Goal: Transaction & Acquisition: Subscribe to service/newsletter

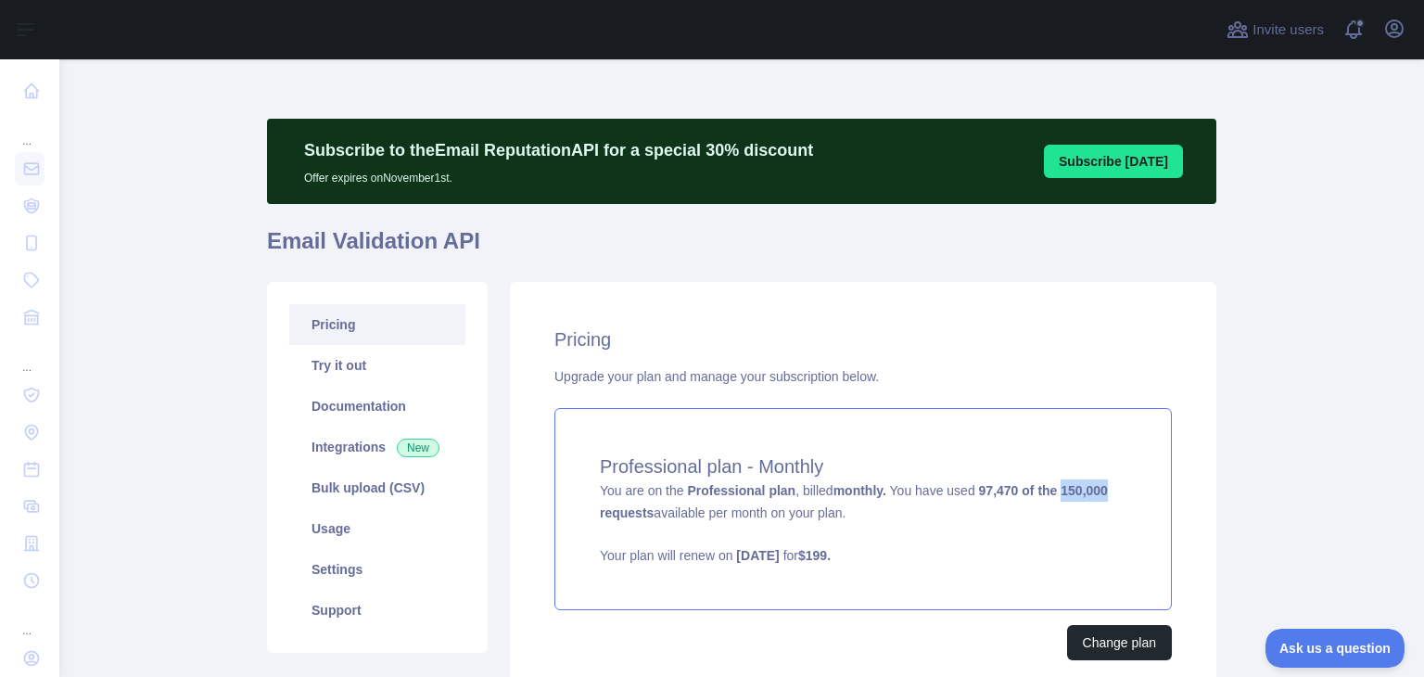
drag, startPoint x: 1116, startPoint y: 498, endPoint x: 1054, endPoint y: 498, distance: 62.1
click at [1054, 498] on div "Professional plan - Monthly You are on the Professional plan , billed monthly. …" at bounding box center [864, 509] width 618 height 202
